Goal: Information Seeking & Learning: Learn about a topic

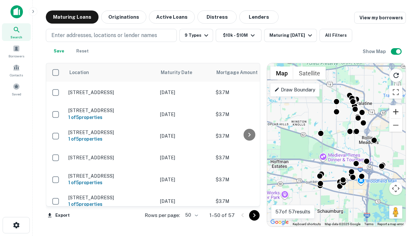
click at [396, 112] on button "Zoom in" at bounding box center [395, 111] width 13 height 13
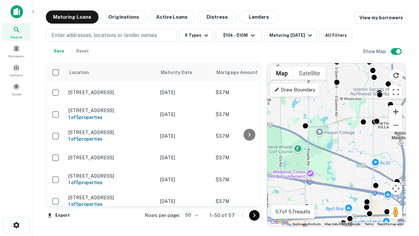
click at [396, 112] on button "Zoom in" at bounding box center [395, 111] width 13 height 13
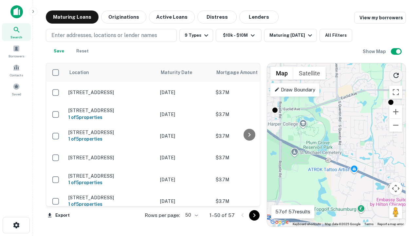
click at [396, 74] on icon "Reload search area" at bounding box center [396, 75] width 8 height 8
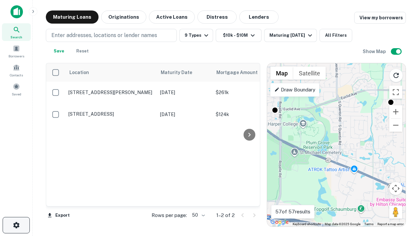
click at [16, 225] on icon "button" at bounding box center [16, 225] width 8 height 8
